Goal: Information Seeking & Learning: Compare options

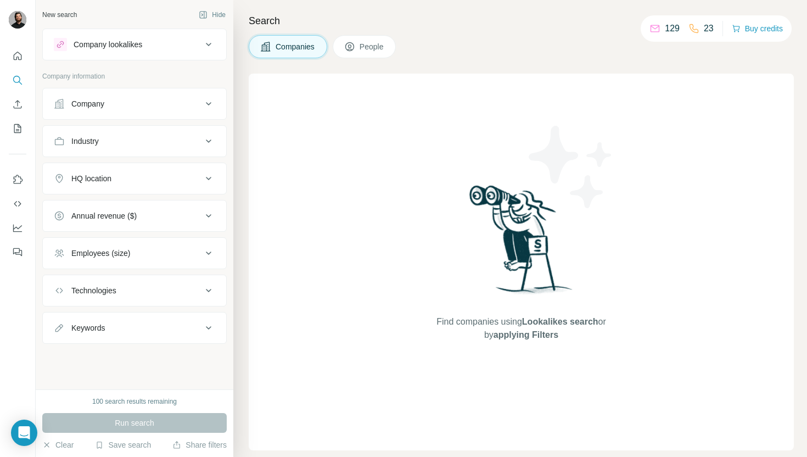
click at [119, 106] on div "Company" at bounding box center [128, 103] width 148 height 11
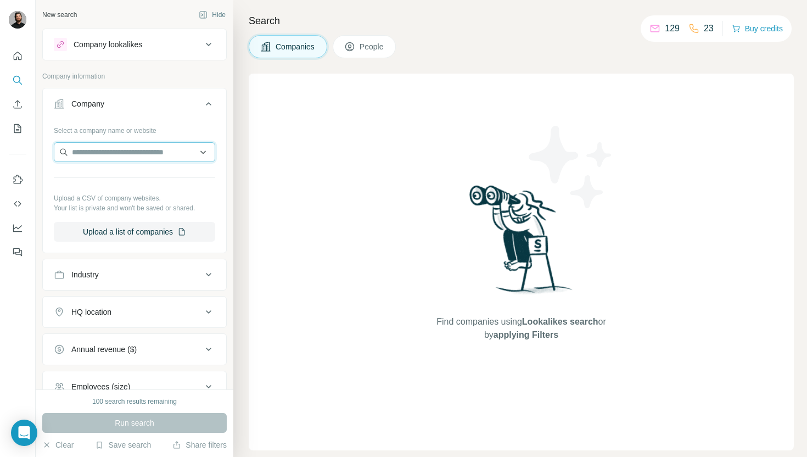
click at [100, 148] on input "text" at bounding box center [134, 152] width 161 height 20
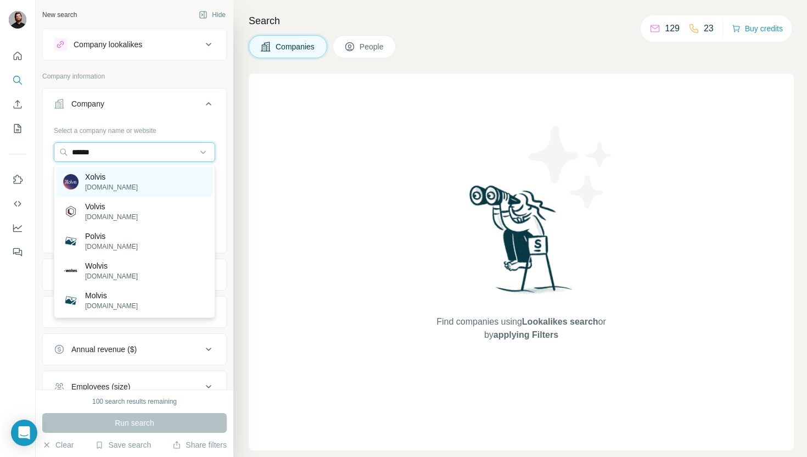
type input "******"
click at [100, 172] on p "Xolvis" at bounding box center [111, 176] width 53 height 11
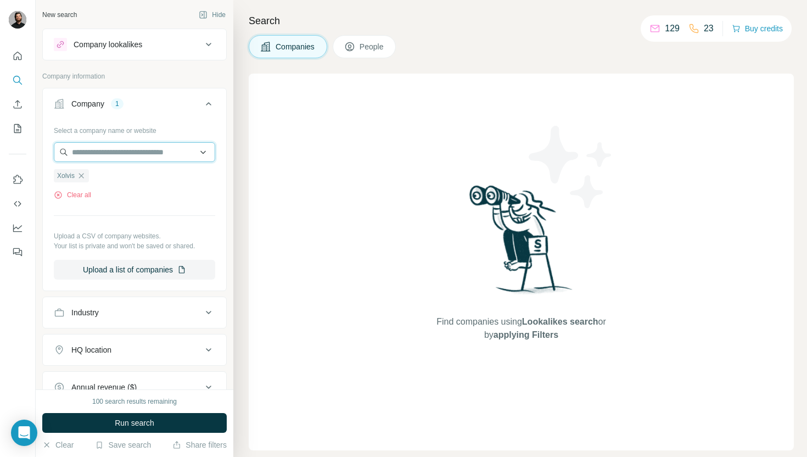
click at [119, 147] on input "text" at bounding box center [134, 152] width 161 height 20
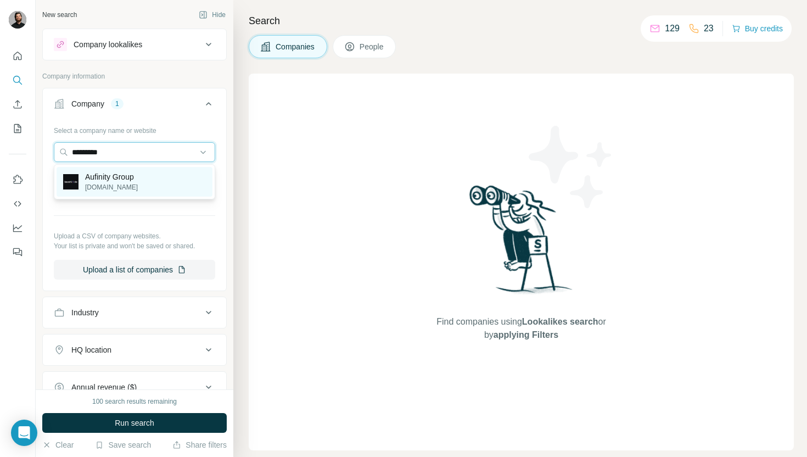
type input "*********"
click at [132, 179] on p "Aufinity Group" at bounding box center [111, 176] width 53 height 11
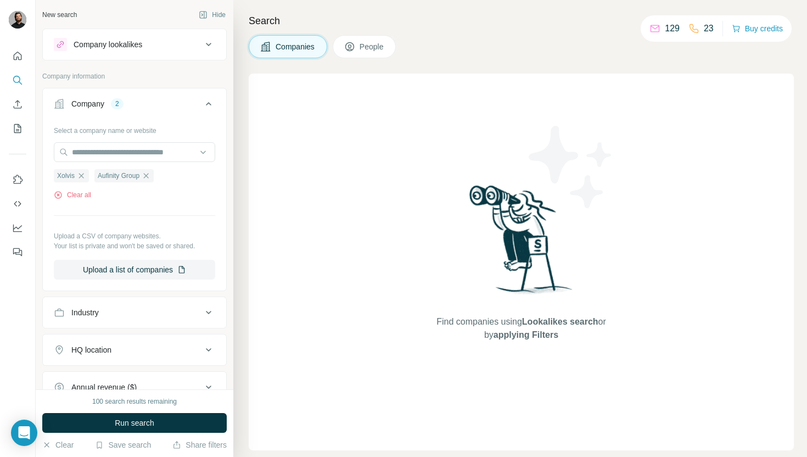
click at [95, 340] on button "HQ location" at bounding box center [134, 350] width 183 height 26
click at [76, 374] on input "text" at bounding box center [134, 377] width 161 height 20
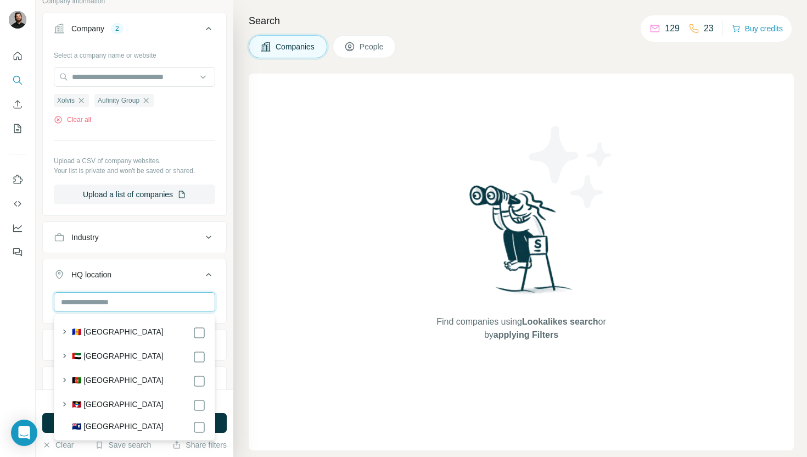
scroll to position [76, 0]
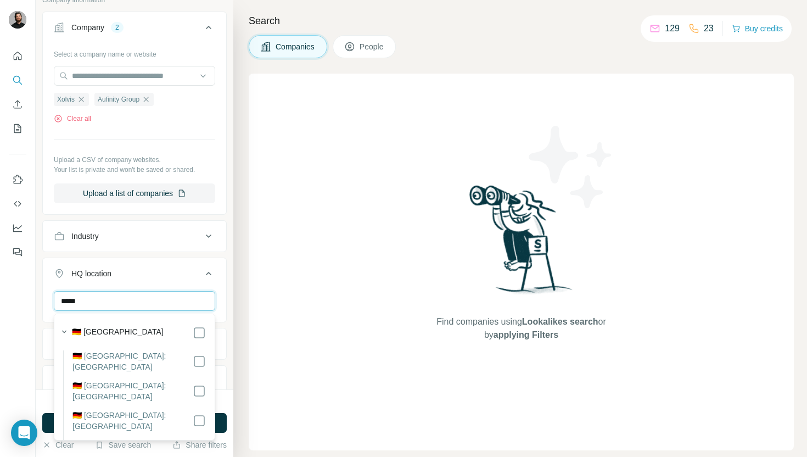
type input "*****"
click at [111, 332] on label "🇩🇪 [GEOGRAPHIC_DATA]" at bounding box center [118, 332] width 92 height 13
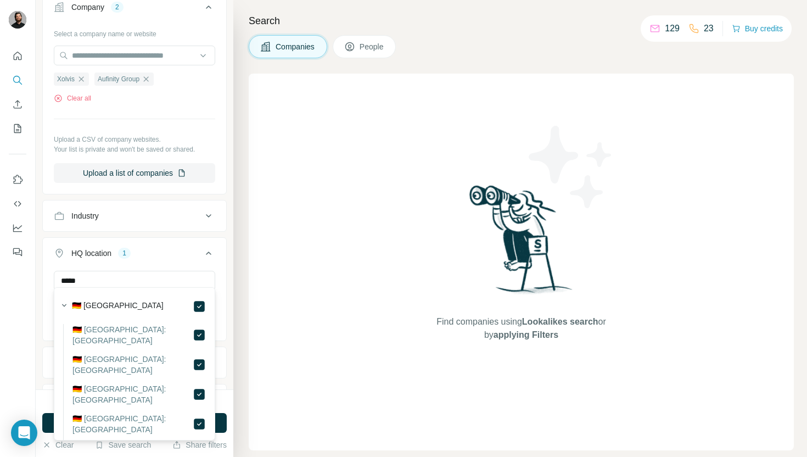
scroll to position [113, 0]
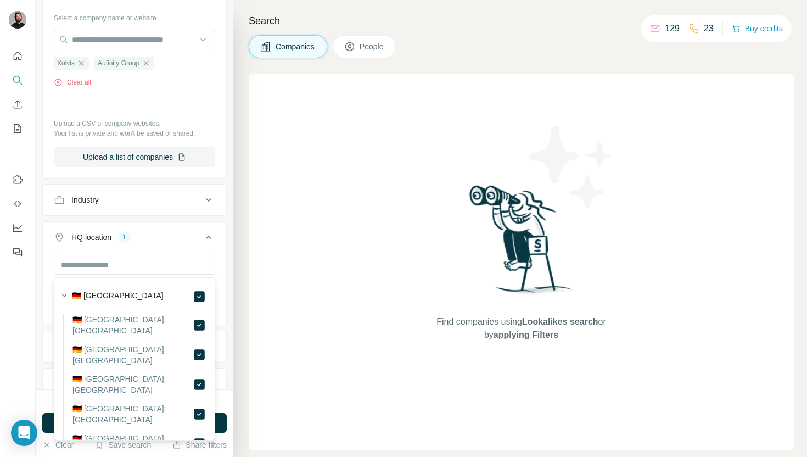
click at [43, 266] on div "[GEOGRAPHIC_DATA] Clear all" at bounding box center [134, 289] width 183 height 68
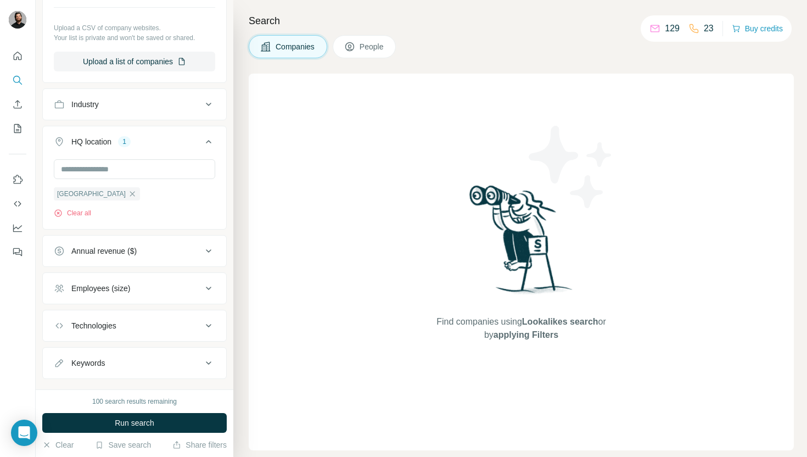
scroll to position [229, 0]
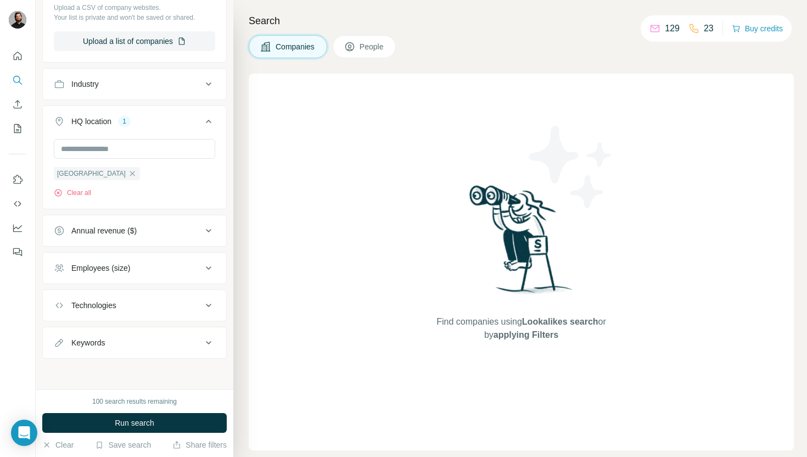
click at [159, 275] on button "Employees (size)" at bounding box center [134, 268] width 183 height 26
click at [62, 313] on icon at bounding box center [60, 311] width 13 height 13
click at [61, 335] on icon at bounding box center [60, 332] width 13 height 13
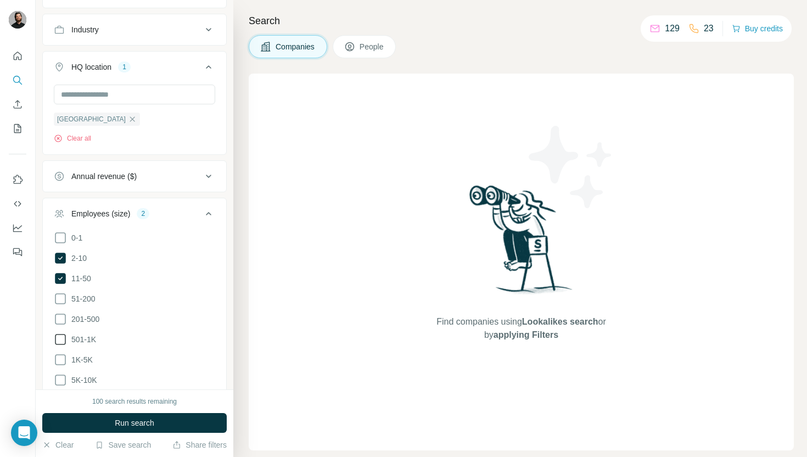
scroll to position [285, 0]
click at [60, 299] on icon at bounding box center [60, 296] width 13 height 13
click at [60, 318] on icon at bounding box center [60, 316] width 13 height 13
click at [65, 334] on icon at bounding box center [60, 337] width 11 height 11
click at [62, 335] on icon at bounding box center [60, 337] width 11 height 11
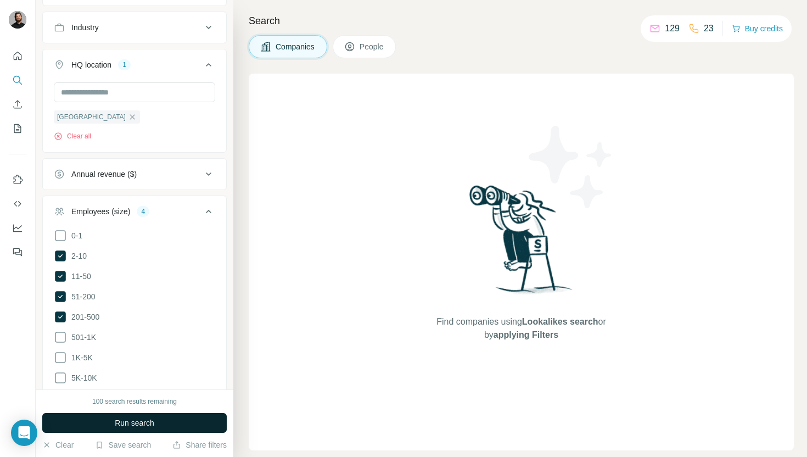
click at [108, 425] on button "Run search" at bounding box center [134, 423] width 184 height 20
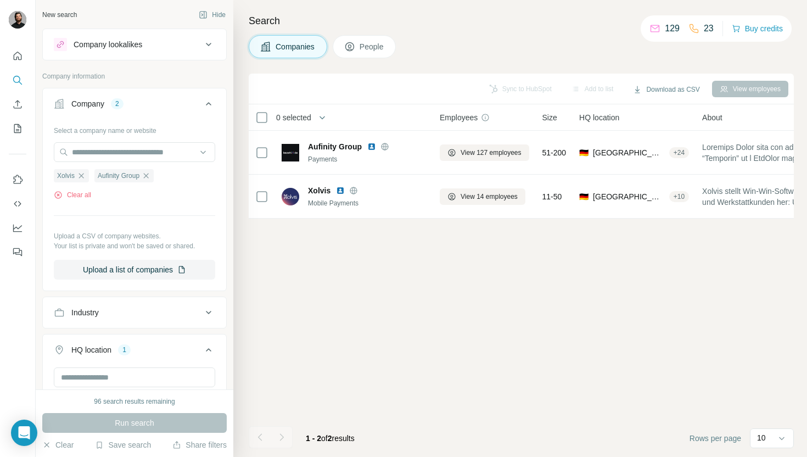
click at [133, 44] on div "Company lookalikes" at bounding box center [108, 44] width 69 height 11
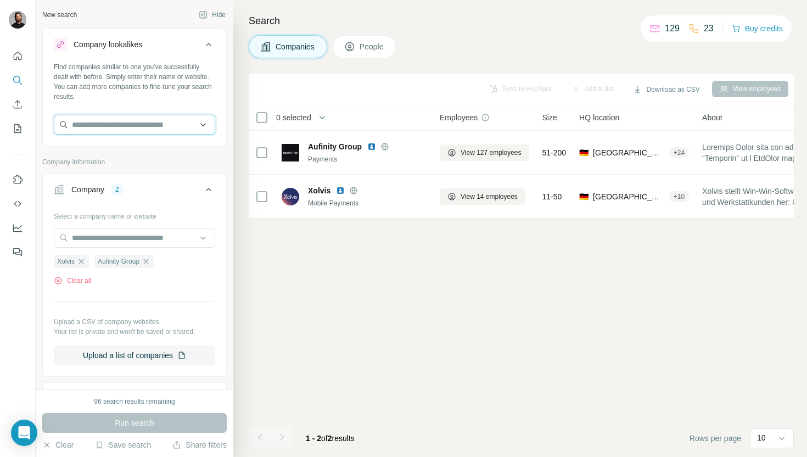
click at [97, 123] on input "text" at bounding box center [134, 125] width 161 height 20
click at [82, 262] on icon "button" at bounding box center [81, 261] width 9 height 9
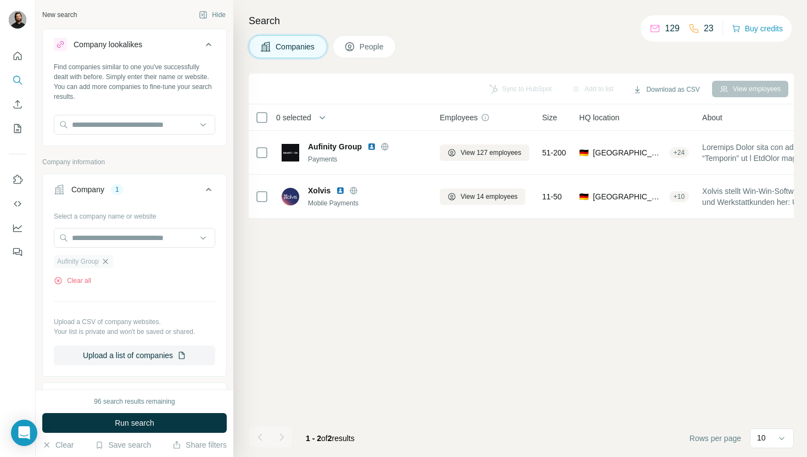
click at [108, 260] on icon "button" at bounding box center [105, 261] width 5 height 5
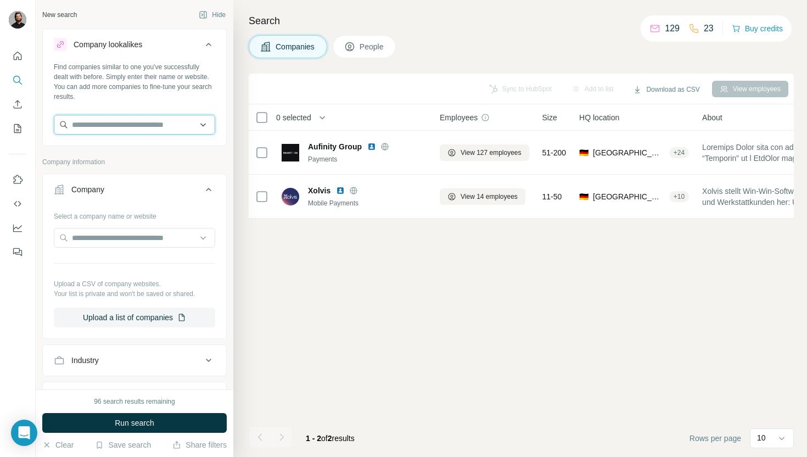
click at [111, 122] on input "text" at bounding box center [134, 125] width 161 height 20
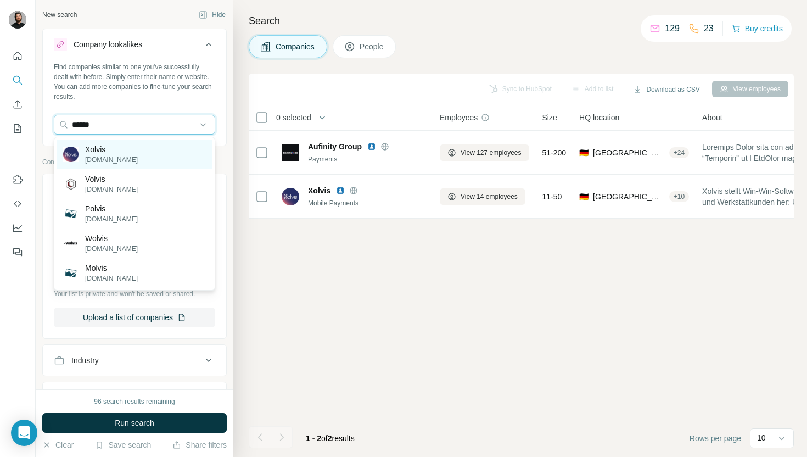
type input "******"
click at [100, 146] on p "Xolvis" at bounding box center [111, 149] width 53 height 11
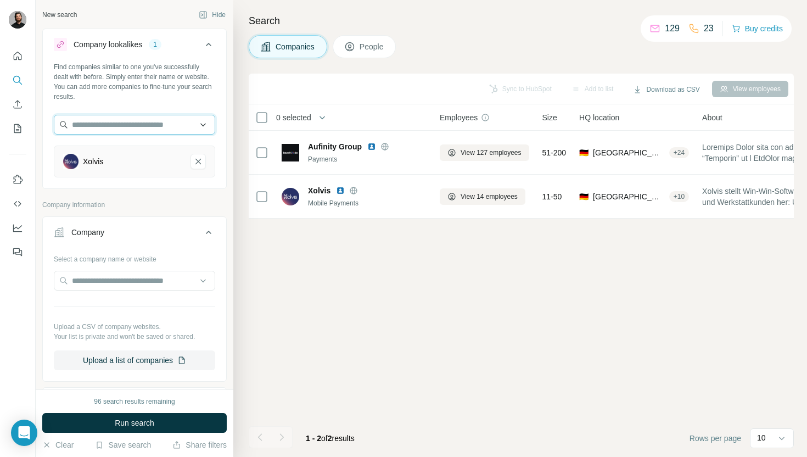
click at [97, 127] on input "text" at bounding box center [134, 125] width 161 height 20
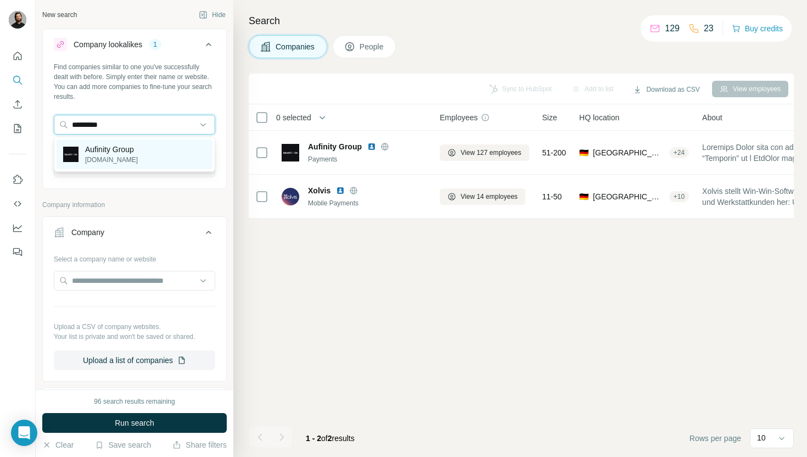
type input "*********"
click at [117, 158] on p "[DOMAIN_NAME]" at bounding box center [111, 160] width 53 height 10
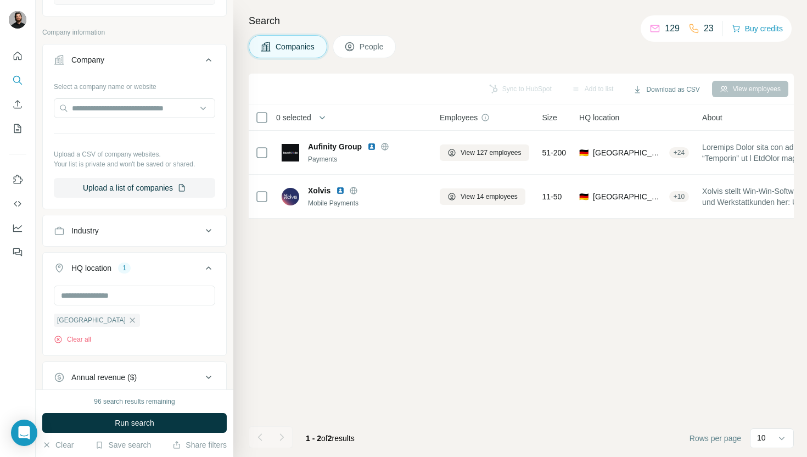
scroll to position [232, 0]
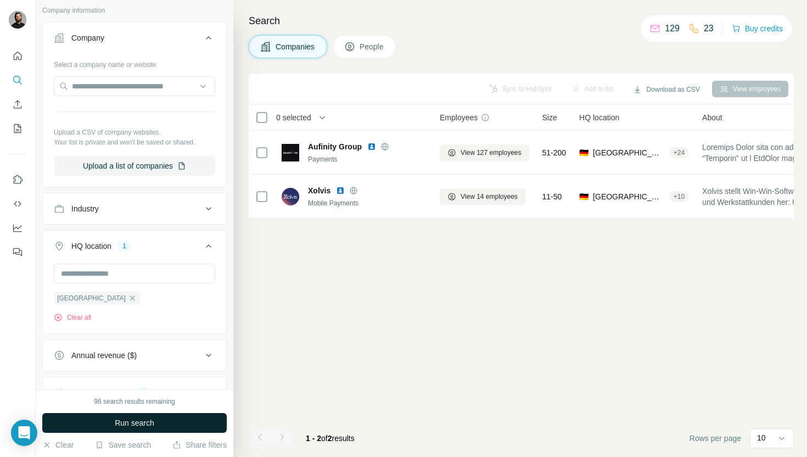
click at [138, 423] on span "Run search" at bounding box center [135, 422] width 40 height 11
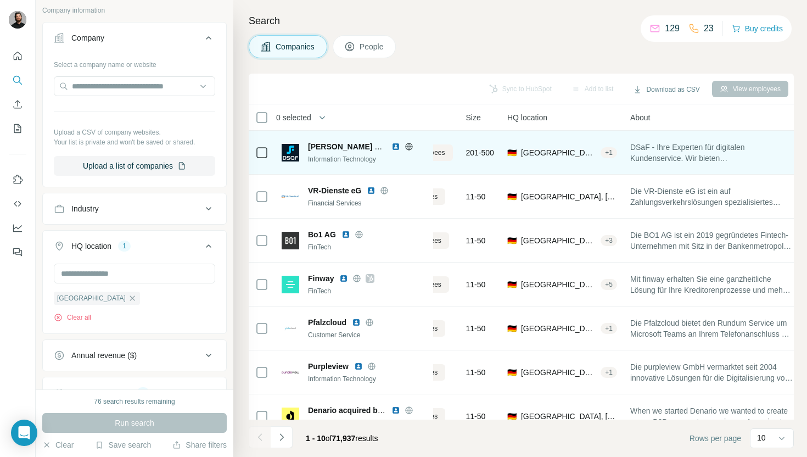
scroll to position [0, 92]
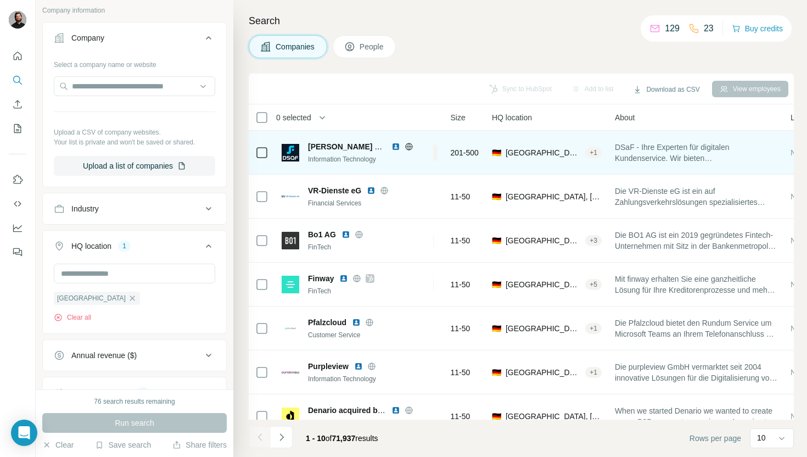
click at [397, 144] on img at bounding box center [395, 146] width 9 height 9
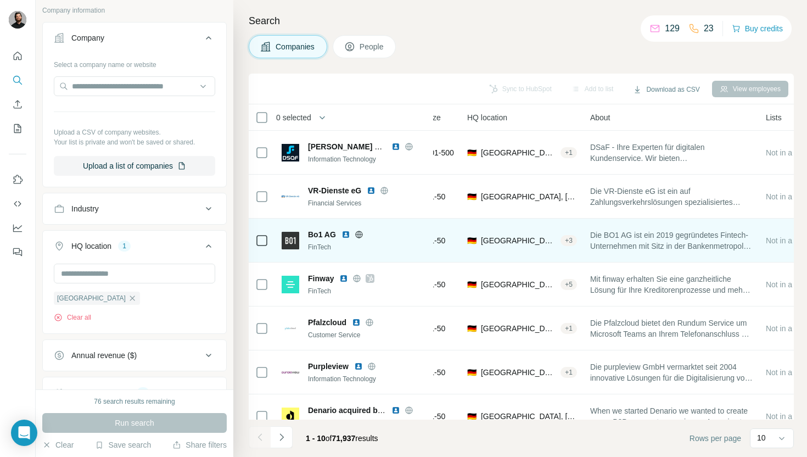
scroll to position [0, 119]
click at [342, 233] on img at bounding box center [346, 234] width 9 height 9
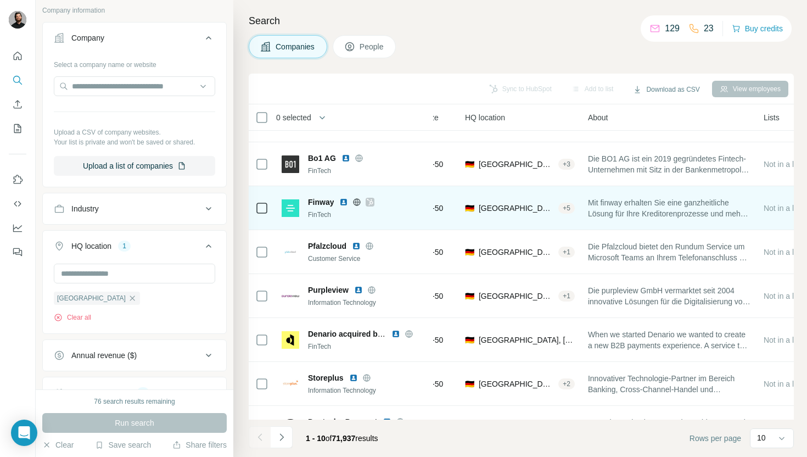
scroll to position [77, 119]
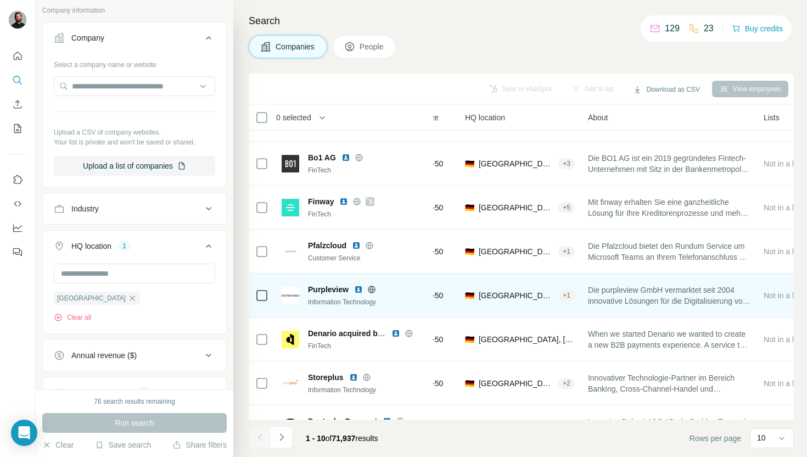
click at [359, 289] on img at bounding box center [358, 289] width 9 height 9
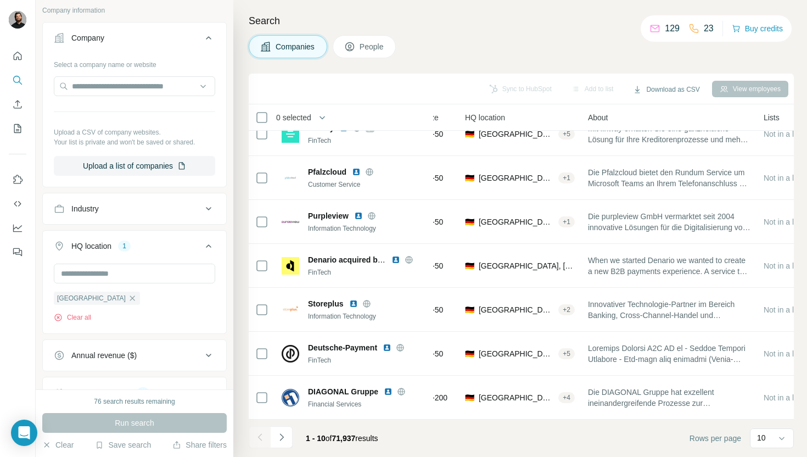
scroll to position [0, 0]
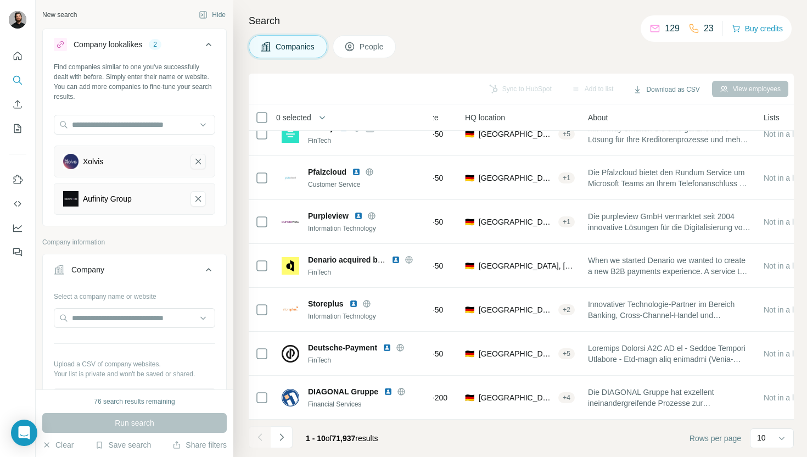
click at [201, 166] on icon "Xolvis-remove-button" at bounding box center [198, 161] width 10 height 11
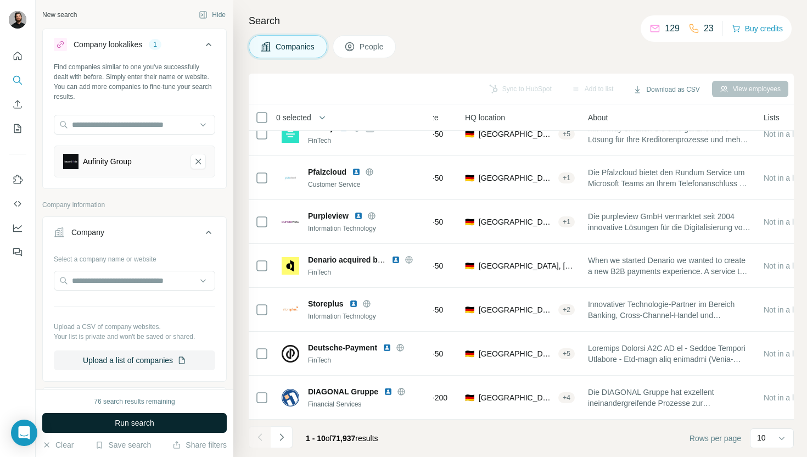
click at [117, 430] on button "Run search" at bounding box center [134, 423] width 184 height 20
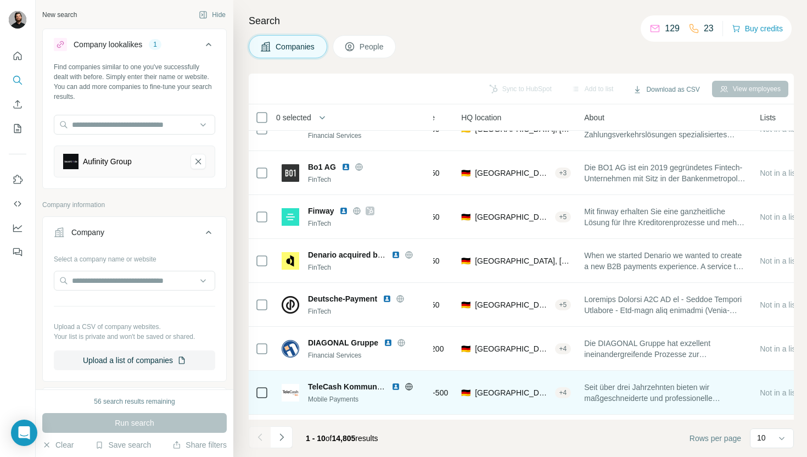
scroll to position [0, 119]
